Goal: Task Accomplishment & Management: Manage account settings

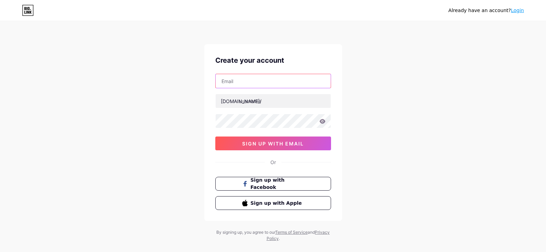
click at [229, 82] on input "text" at bounding box center [273, 81] width 115 height 14
type input "[EMAIL_ADDRESS][DOMAIN_NAME]"
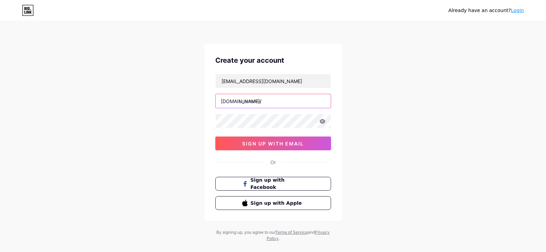
click at [277, 101] on input "text" at bounding box center [273, 101] width 115 height 14
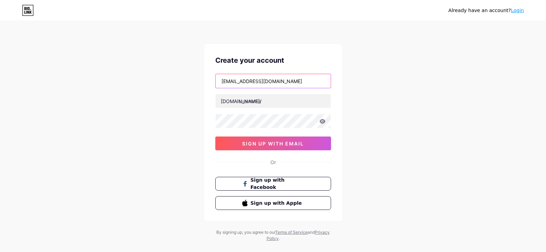
drag, startPoint x: 247, startPoint y: 82, endPoint x: 195, endPoint y: 75, distance: 51.8
click at [198, 75] on div "Already have an account? Login Create your account [EMAIL_ADDRESS][DOMAIN_NAME]…" at bounding box center [273, 132] width 546 height 264
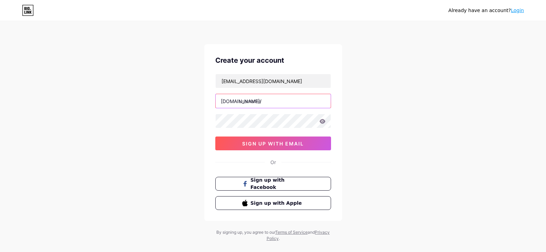
click at [282, 102] on input "text" at bounding box center [273, 101] width 115 height 14
paste input "ibdmedical"
type input "ibdmedical"
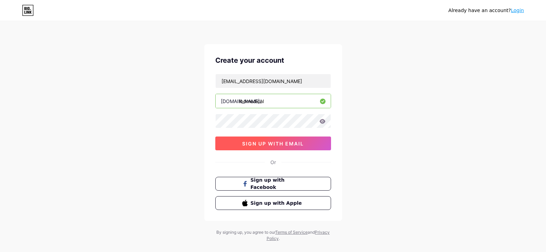
click at [262, 144] on span "sign up with email" at bounding box center [273, 144] width 62 height 6
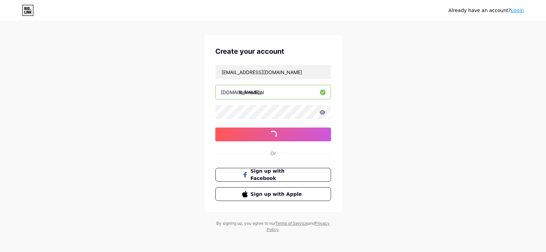
scroll to position [12, 0]
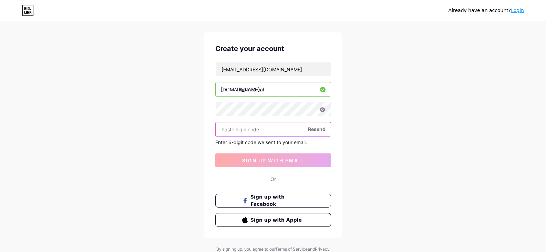
paste input "674330"
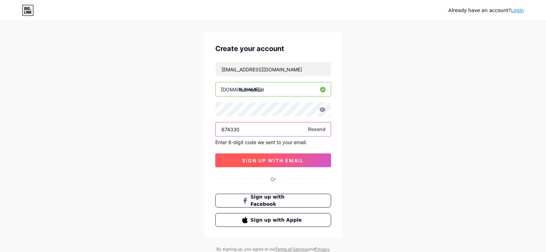
type input "674330"
click at [271, 166] on button "sign up with email" at bounding box center [273, 160] width 116 height 14
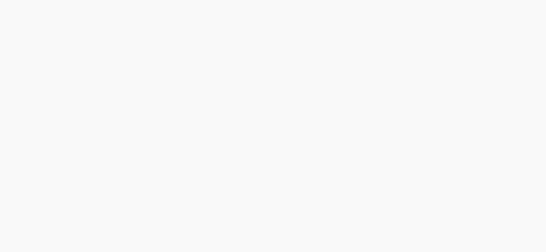
scroll to position [0, 0]
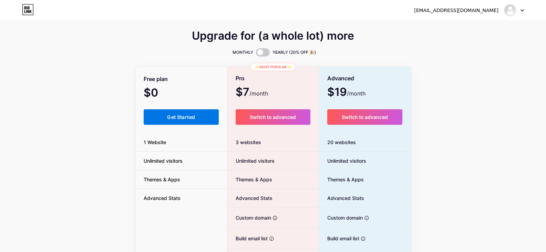
click at [170, 121] on button "Get Started" at bounding box center [181, 117] width 75 height 16
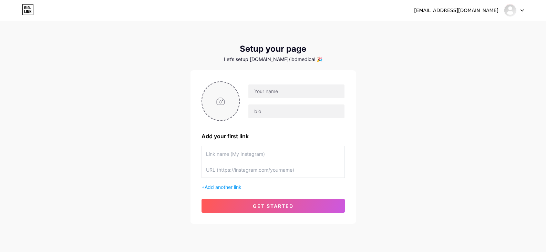
click at [216, 110] on input "file" at bounding box center [220, 101] width 37 height 38
type input "C:\fakepath\IBD Medical Logo.jpg"
click at [288, 92] on input "text" at bounding box center [296, 91] width 96 height 14
paste input "IBD Medical"
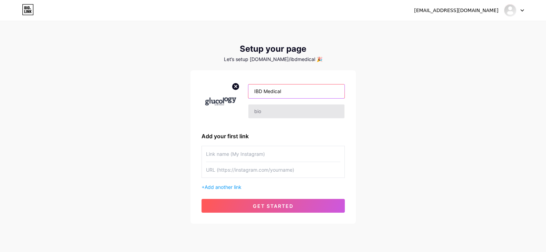
type input "IBD Medical"
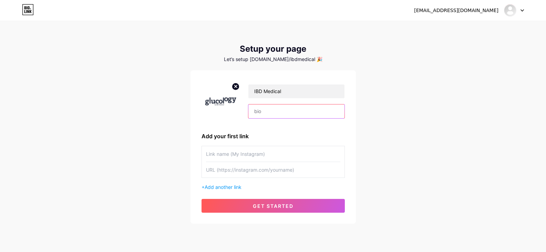
click at [291, 105] on input "text" at bounding box center [296, 111] width 96 height 14
click at [241, 187] on span "Add another link" at bounding box center [223, 187] width 37 height 6
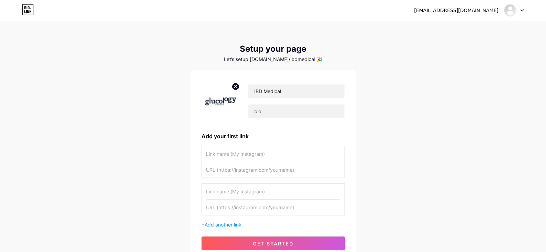
click at [238, 194] on input "text" at bounding box center [273, 192] width 134 height 16
click at [277, 114] on input "text" at bounding box center [296, 111] width 96 height 14
paste input "IBD Medical provides high-quality diabetic monitoring supplies to support effec…"
click at [417, 63] on div "[EMAIL_ADDRESS][DOMAIN_NAME] Dashboard Logout Setup your page Let’s setup [DOMA…" at bounding box center [273, 141] width 546 height 283
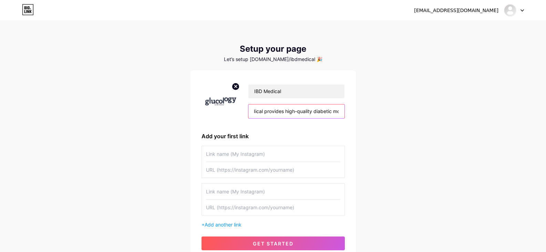
click at [315, 115] on input "IBD Medical provides high-quality diabetic monitoring supplies to support effec…" at bounding box center [296, 111] width 96 height 14
click at [297, 112] on input "IBD Medical provides high-quality diabetic monitoring supplies to support effec…" at bounding box center [296, 111] width 96 height 14
type input "IBD Medical provides high-quality diabetic monitoring supplies to support effec…"
click at [389, 146] on div "[EMAIL_ADDRESS][DOMAIN_NAME] Dashboard Logout Setup your page Let’s setup [DOMA…" at bounding box center [273, 141] width 546 height 283
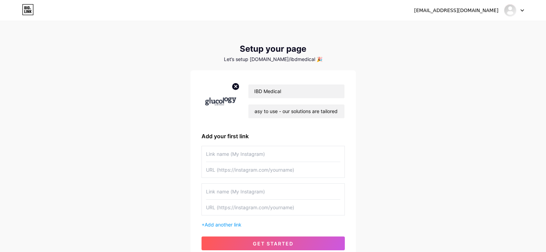
scroll to position [0, 0]
click at [235, 172] on input "text" at bounding box center [273, 170] width 134 height 16
paste input "[URL][DOMAIN_NAME][MEDICAL_DATA]"
type input "[URL][DOMAIN_NAME][MEDICAL_DATA]"
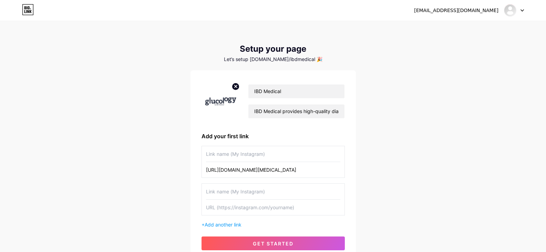
scroll to position [0, 0]
drag, startPoint x: 226, startPoint y: 153, endPoint x: 240, endPoint y: 149, distance: 14.6
click at [228, 152] on input "text" at bounding box center [273, 154] width 134 height 16
paste input "Diabetic Monitoring Supplies"
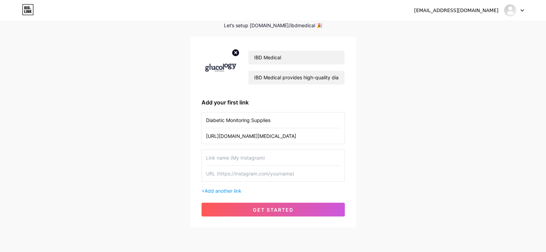
scroll to position [59, 0]
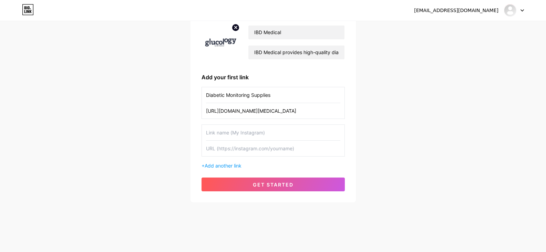
type input "Diabetic Monitoring Supplies"
click at [309, 175] on div "IBD Medical IBD Medical provides high-quality diabetic monitoring supplies to s…" at bounding box center [273, 106] width 143 height 169
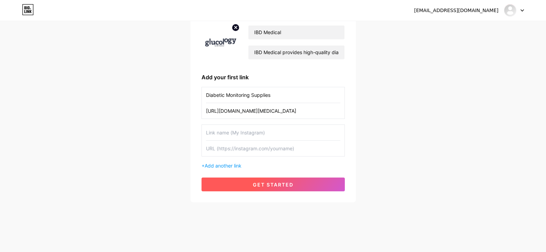
click at [310, 182] on button "get started" at bounding box center [273, 184] width 143 height 14
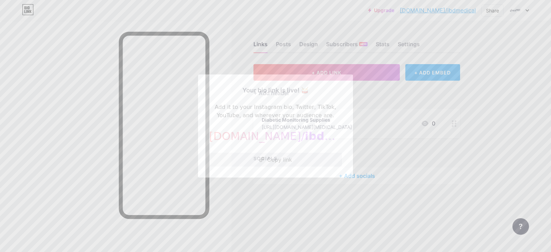
click at [262, 162] on button "Copy link" at bounding box center [275, 160] width 133 height 14
